Goal: Information Seeking & Learning: Learn about a topic

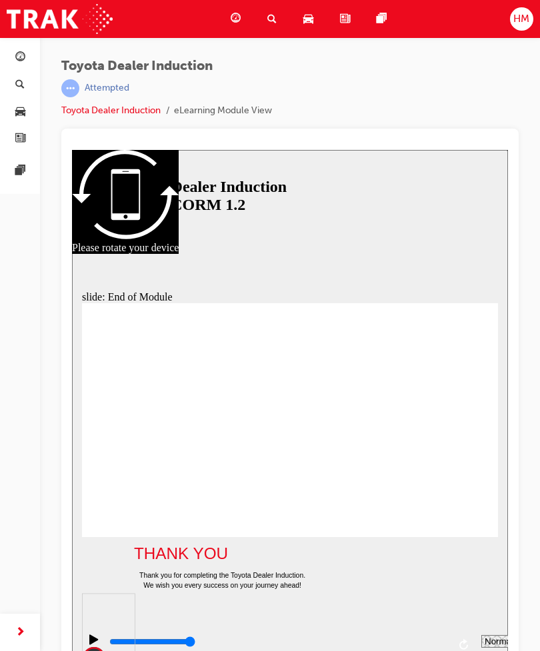
scroll to position [14, 0]
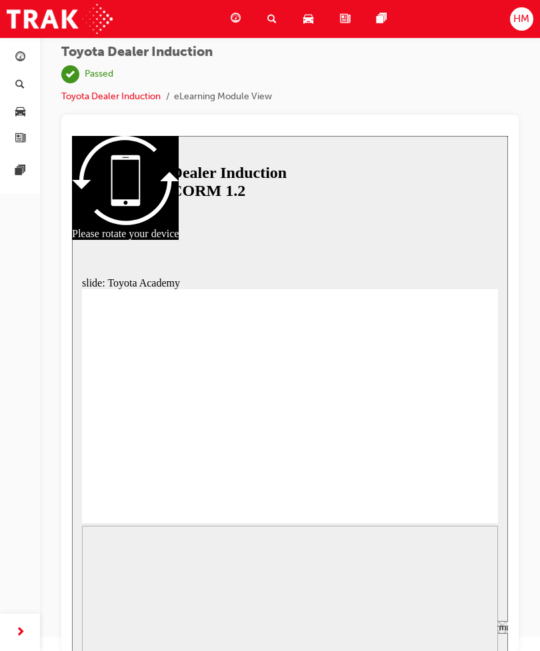
click at [489, 627] on select "2 1.75 1.5 1.25 Normal 0.75 0.5 0.25" at bounding box center [502, 627] width 43 height 13
click at [459, 636] on icon "Replay (Ctrl+Alt+R)" at bounding box center [464, 630] width 11 height 11
click at [491, 630] on select "2 1.75 1.5 1.25 Normal 0.75 0.5 0.25" at bounding box center [502, 627] width 43 height 13
click at [84, 639] on div "Play (Ctrl+Alt+P)" at bounding box center [94, 632] width 23 height 23
type input "9900"
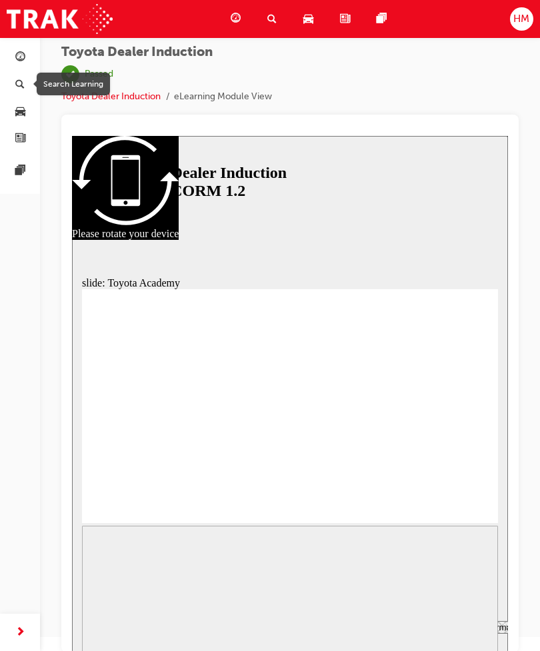
click at [29, 110] on link "button" at bounding box center [19, 111] width 29 height 25
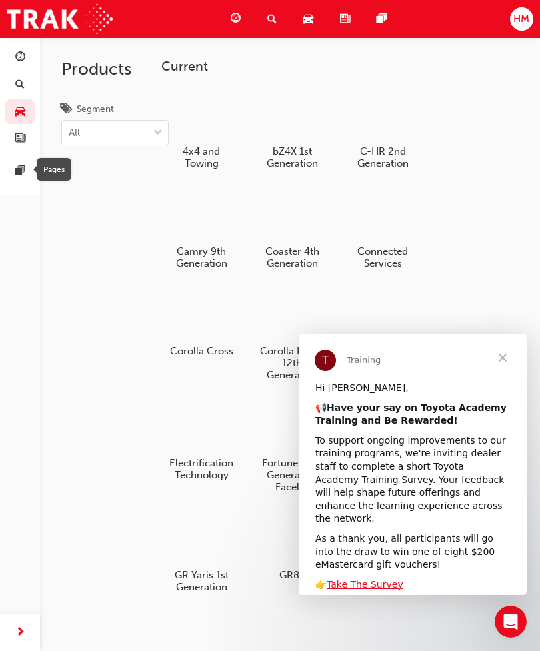
click at [499, 360] on span "Close" at bounding box center [503, 358] width 48 height 48
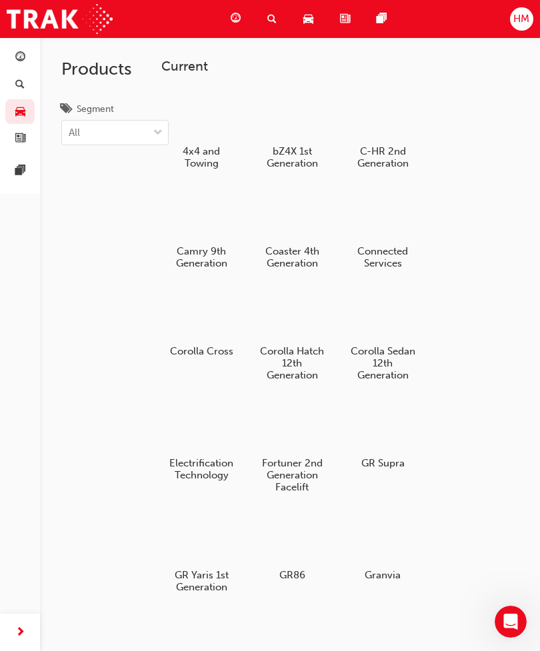
click at [18, 55] on span "guage-icon" at bounding box center [20, 58] width 10 height 12
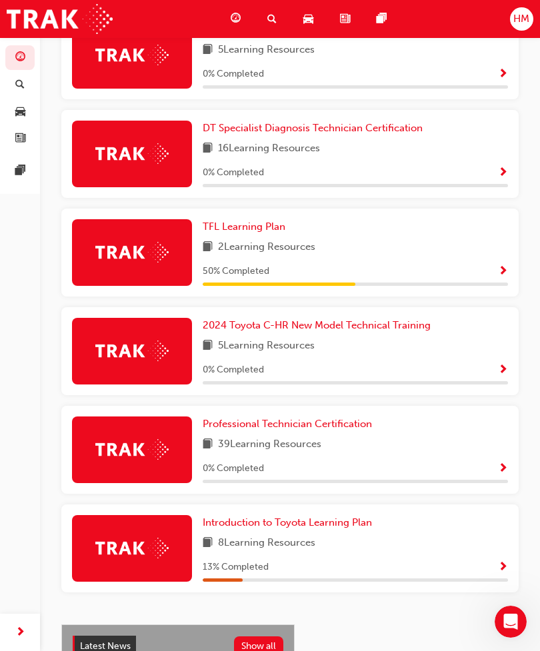
scroll to position [453, 0]
click at [232, 227] on span "TFL Learning Plan" at bounding box center [244, 227] width 83 height 12
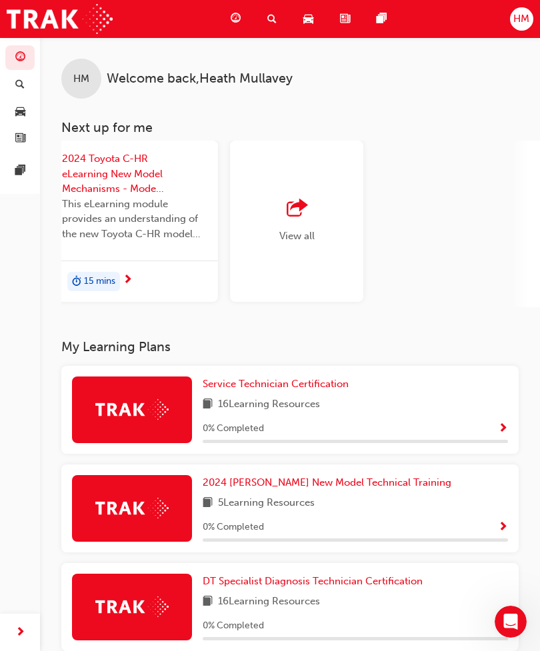
scroll to position [0, 1392]
click at [533, 17] on div "HM" at bounding box center [521, 18] width 23 height 23
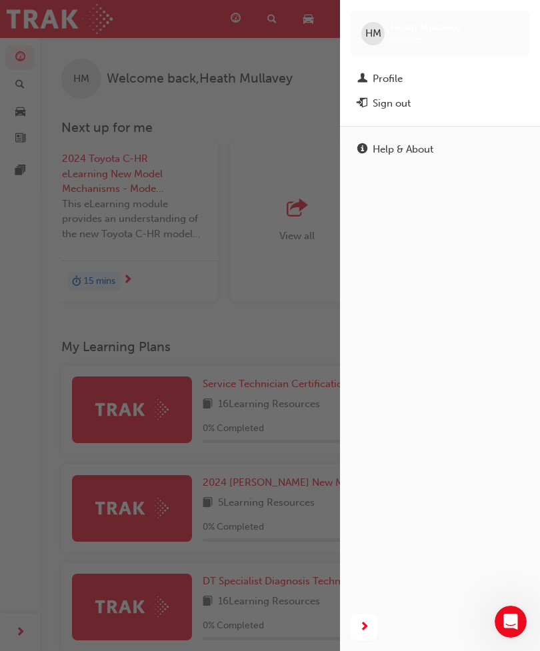
click at [395, 71] on div "Profile" at bounding box center [388, 78] width 30 height 15
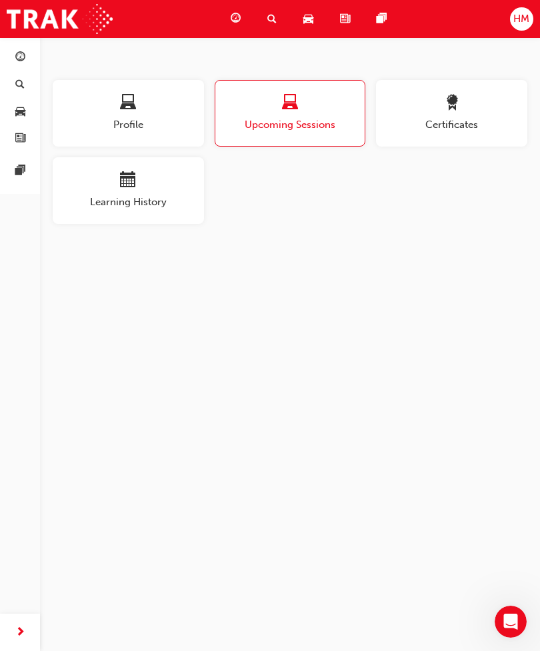
click at [139, 116] on div "Profile" at bounding box center [128, 114] width 151 height 38
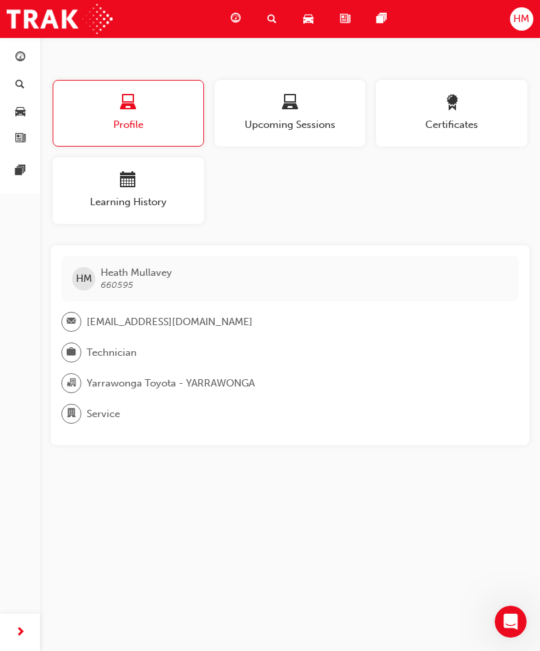
click at [227, 21] on div "Dashboard" at bounding box center [238, 18] width 37 height 27
